Goal: Information Seeking & Learning: Check status

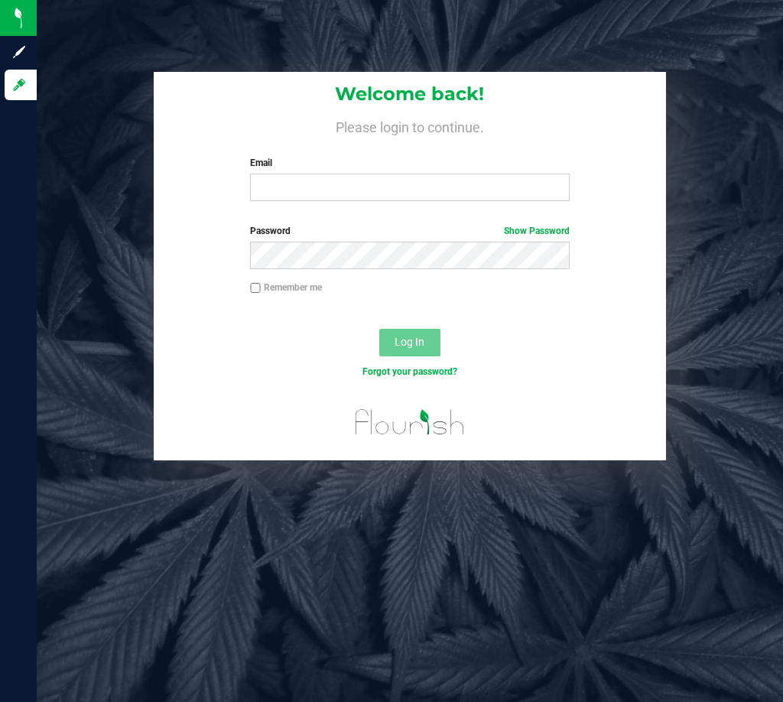
click at [408, 170] on div "Email Required Please format your email correctly." at bounding box center [409, 178] width 342 height 45
click at [420, 210] on div "Welcome back! Please login to continue. Email Required Please format your email…" at bounding box center [410, 142] width 513 height 141
click at [424, 178] on input "Email" at bounding box center [409, 187] width 319 height 28
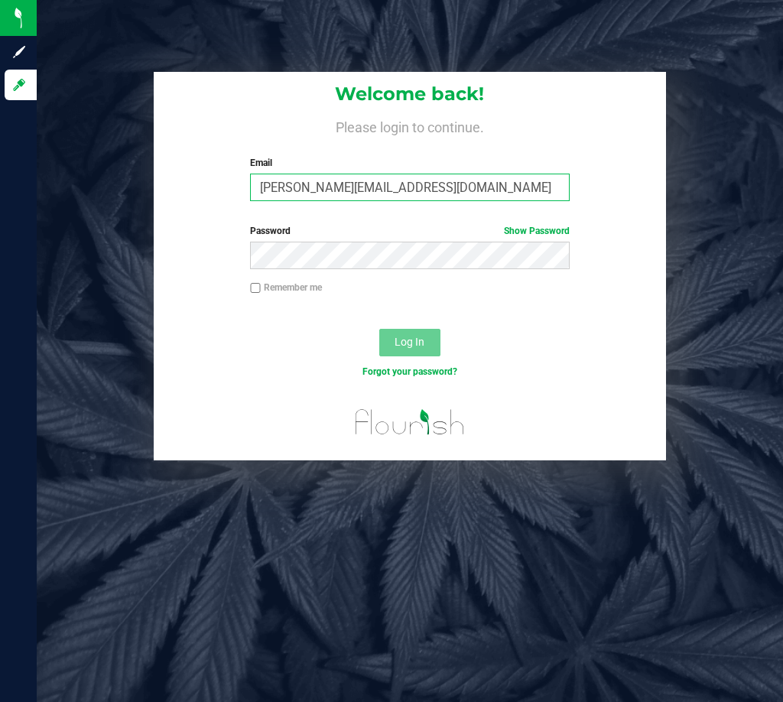
type input "[PERSON_NAME][EMAIL_ADDRESS][DOMAIN_NAME]"
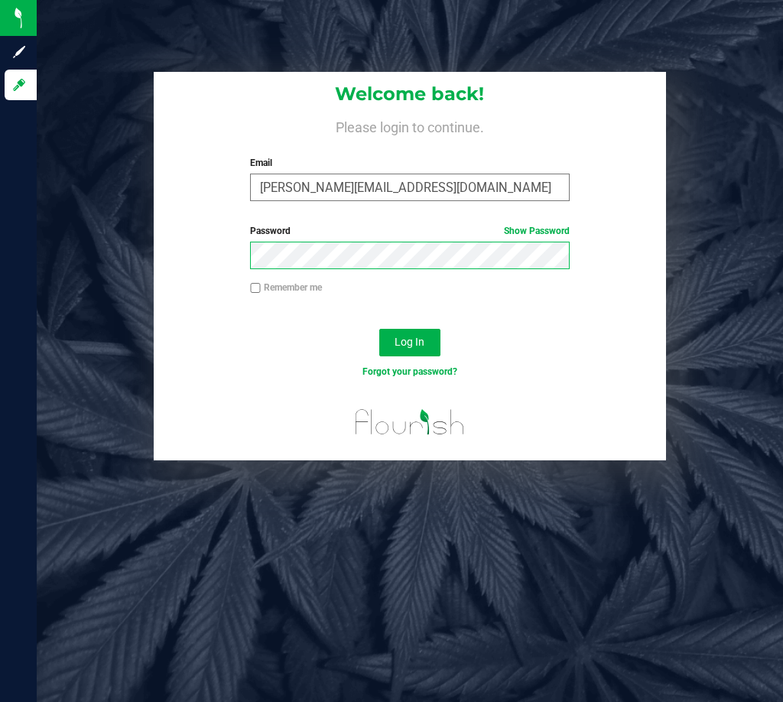
click at [379, 329] on button "Log In" at bounding box center [409, 343] width 61 height 28
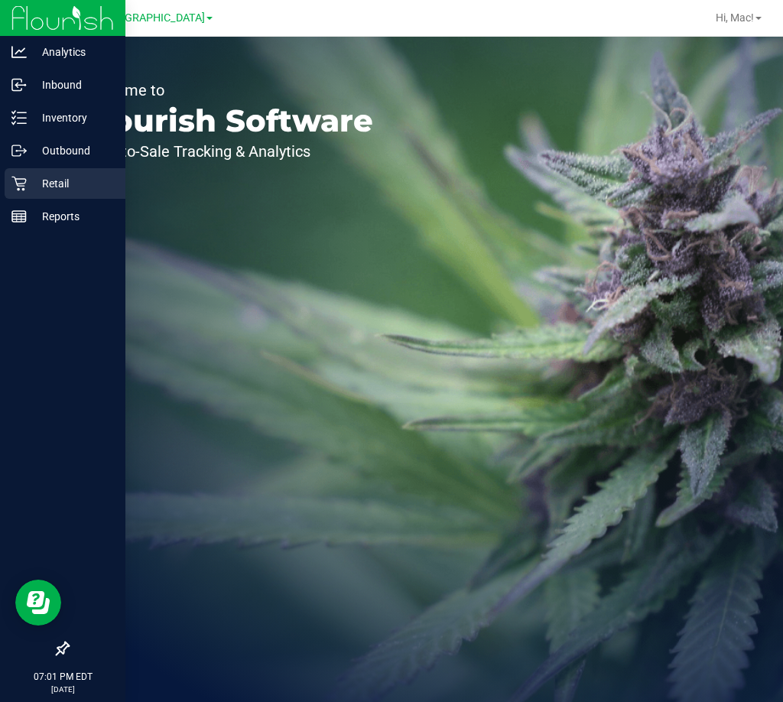
click at [64, 182] on p "Retail" at bounding box center [73, 183] width 92 height 18
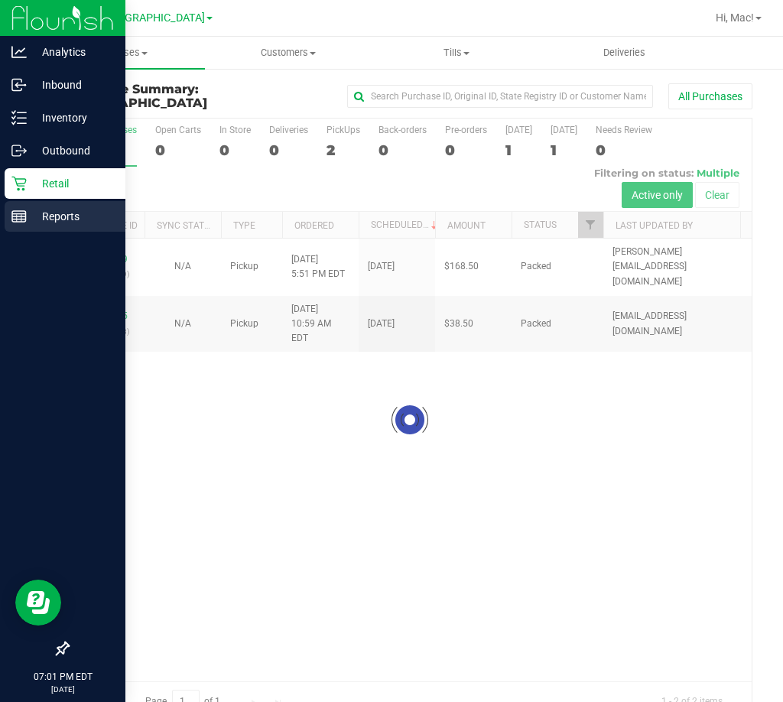
click at [1, 217] on link "Reports" at bounding box center [62, 217] width 125 height 33
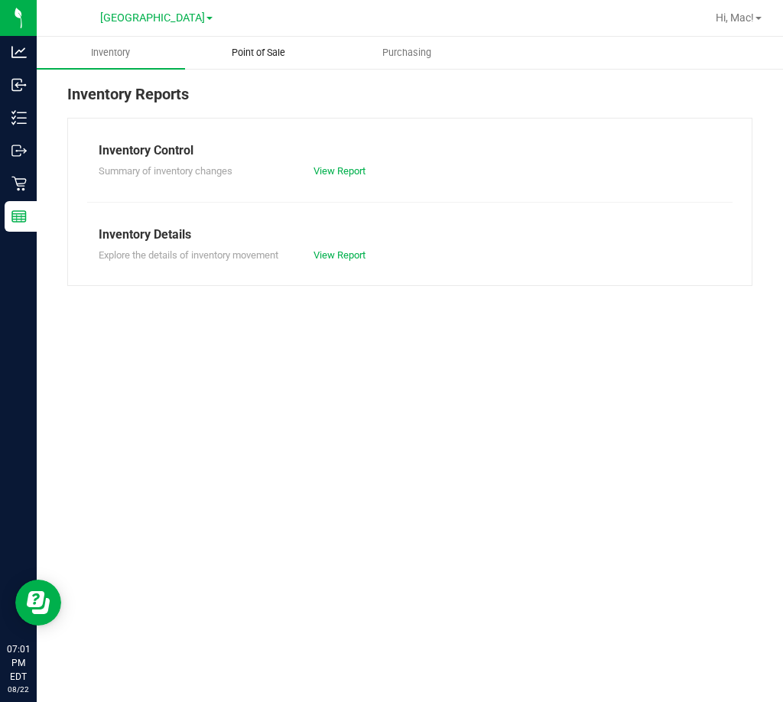
click at [300, 50] on span "Point of Sale" at bounding box center [258, 53] width 95 height 14
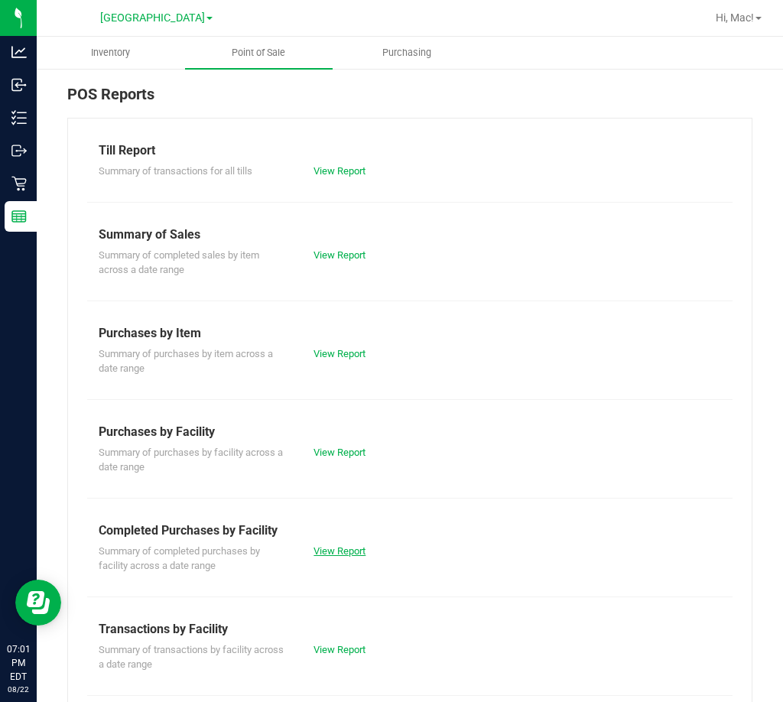
click at [349, 548] on link "View Report" at bounding box center [339, 550] width 52 height 11
